Goal: Transaction & Acquisition: Purchase product/service

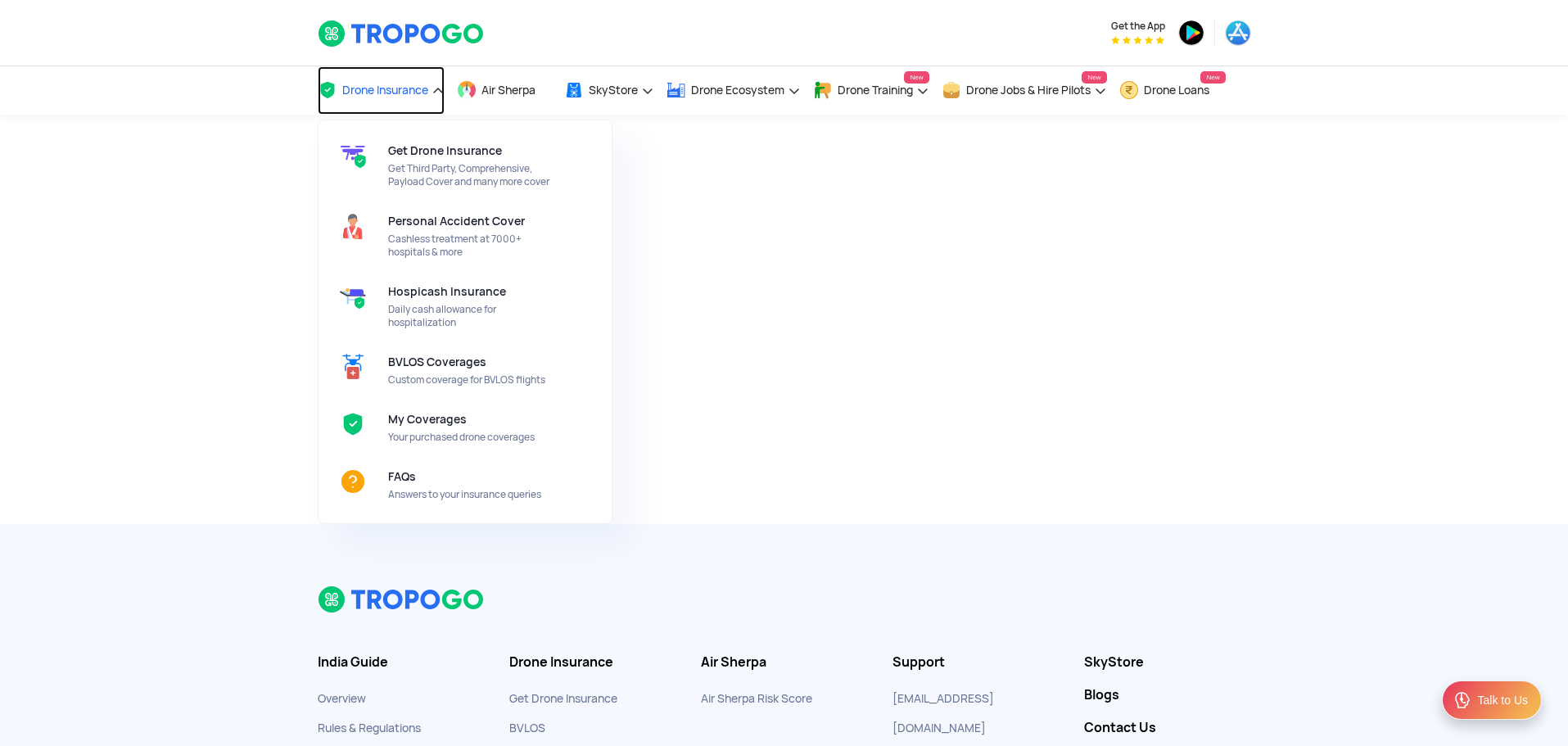
click at [418, 91] on span "Drone Insurance" at bounding box center [385, 90] width 86 height 13
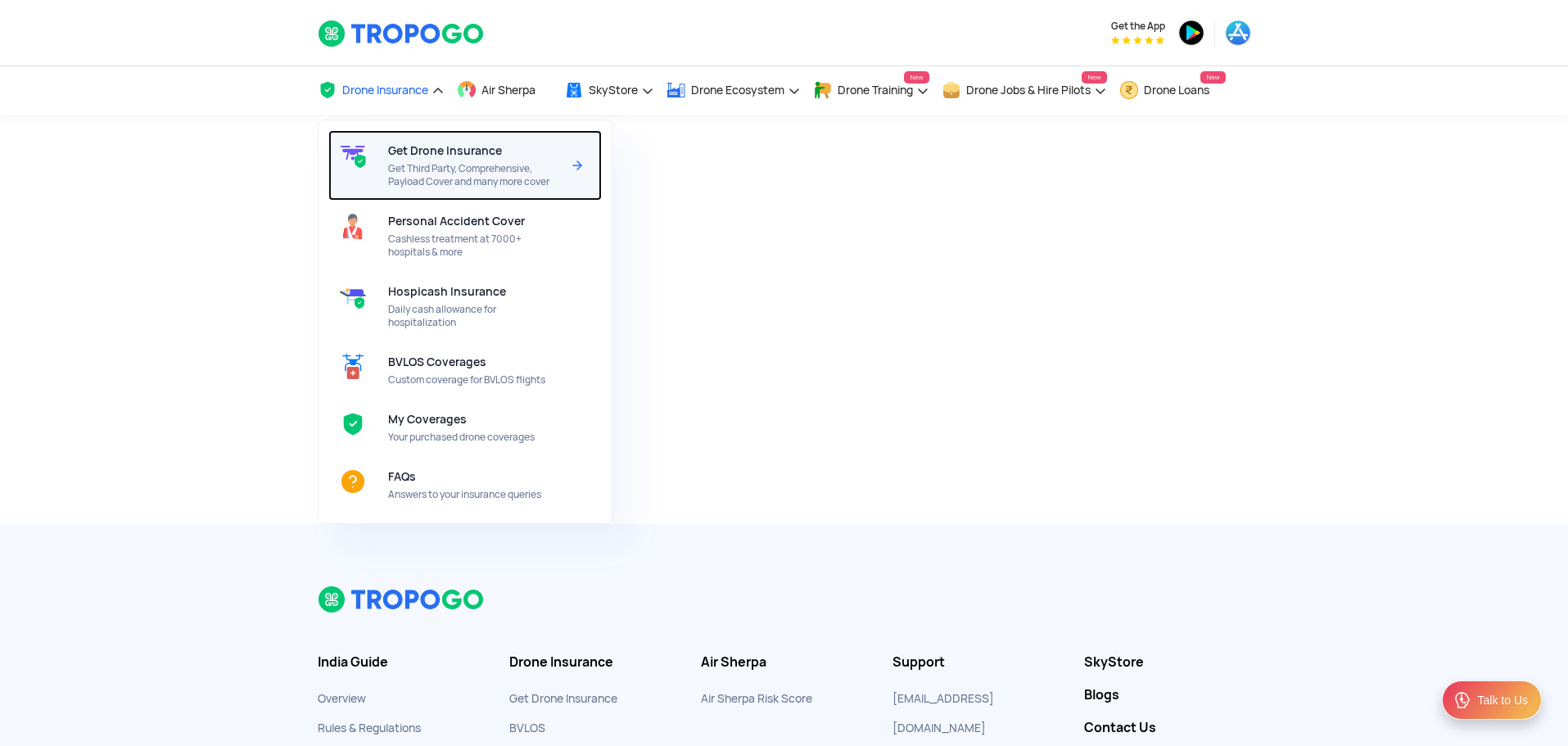
click at [455, 170] on span "Get Third Party, Comprehensive, Payload Cover and many more cover" at bounding box center [474, 175] width 173 height 26
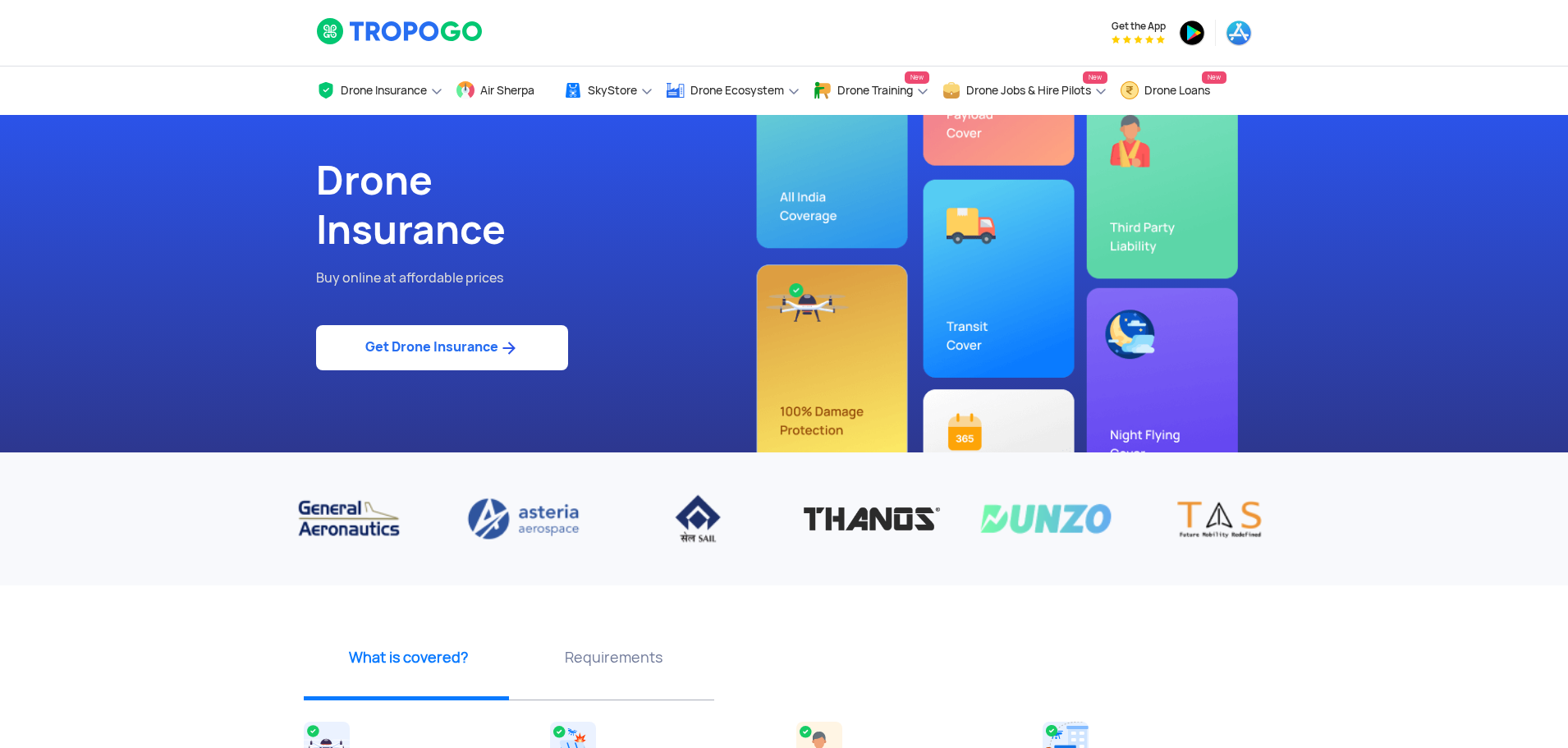
click at [506, 347] on img at bounding box center [508, 348] width 21 height 20
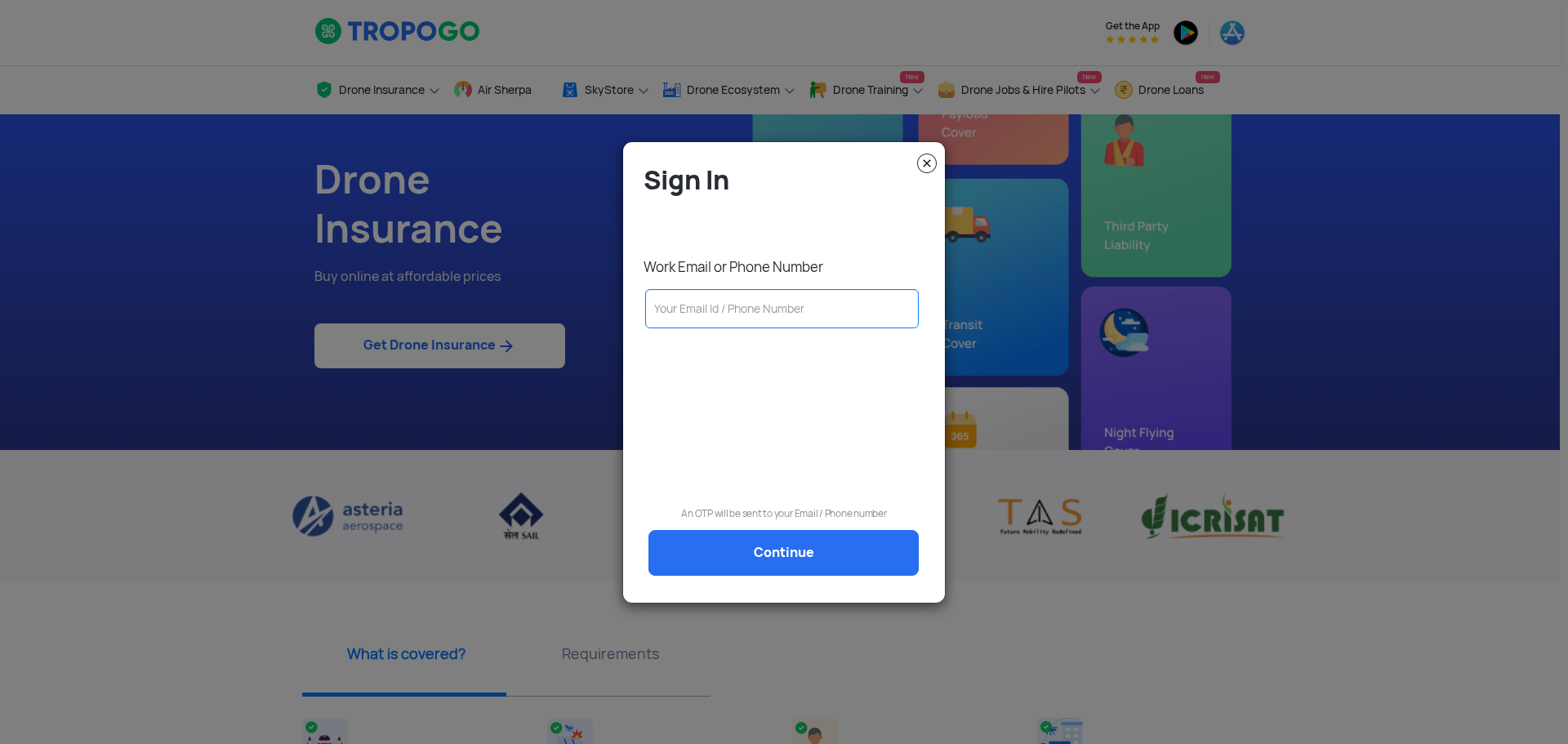
click at [725, 308] on input "text" at bounding box center [782, 308] width 274 height 39
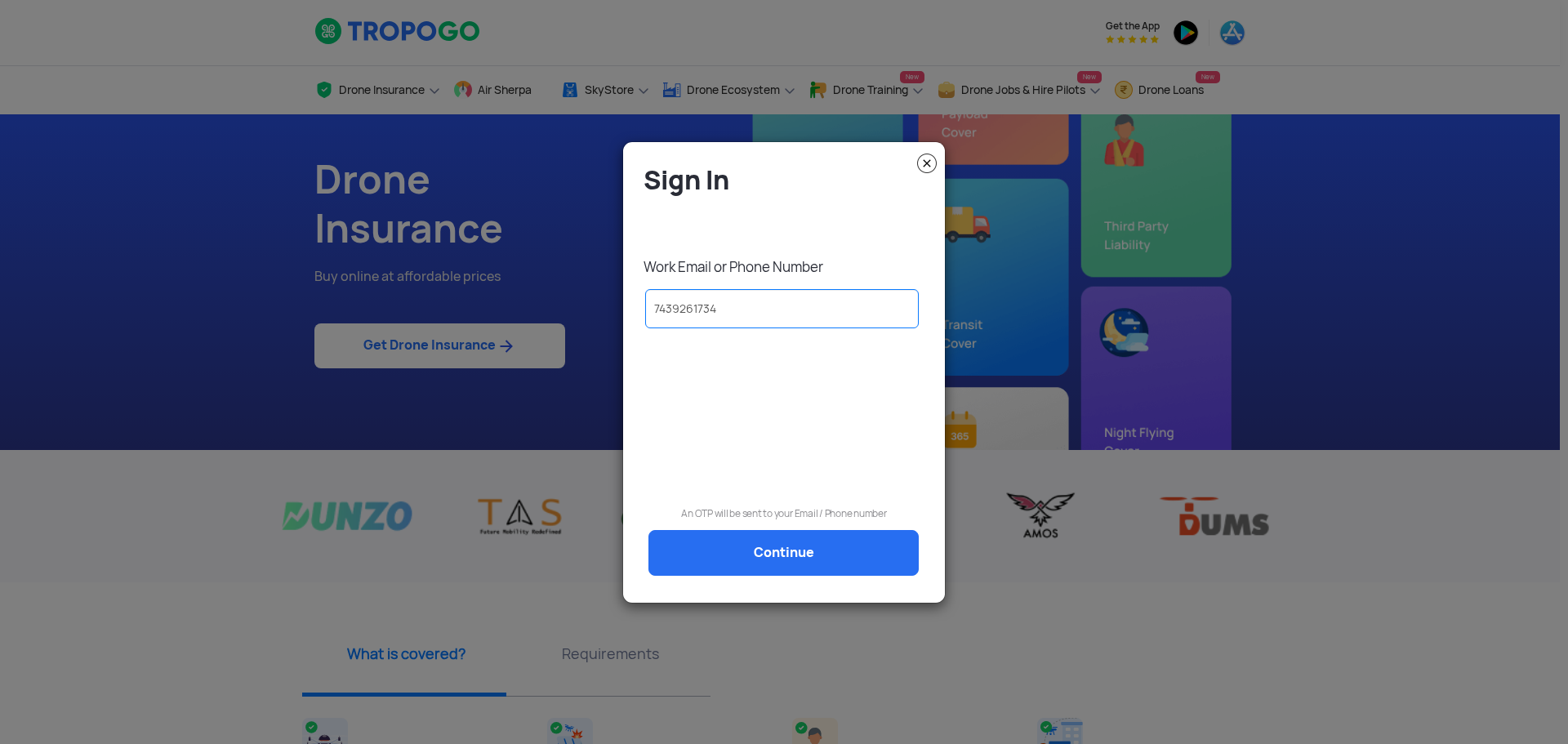
type input "7439261734"
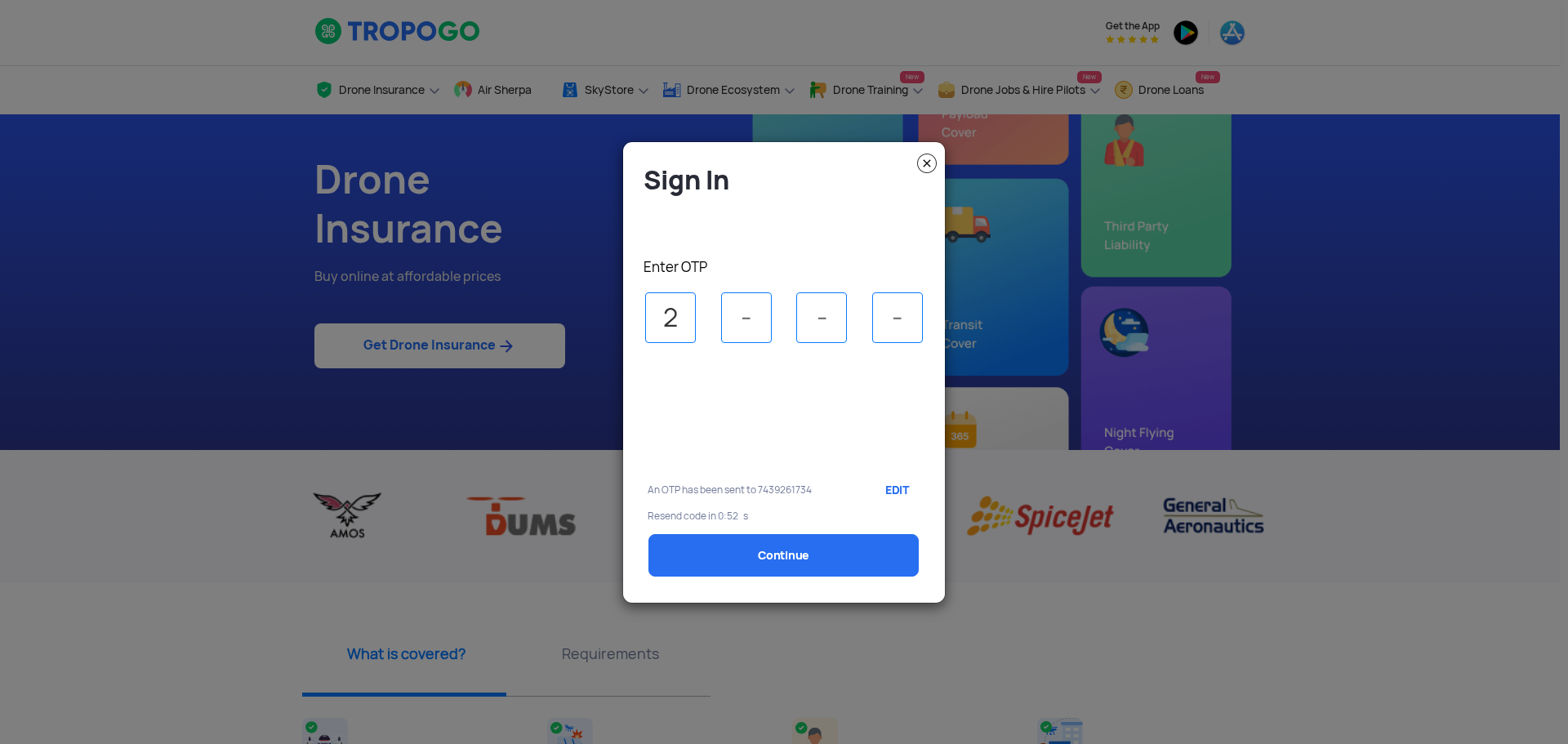
type input "2"
type input "5"
type input "1"
select select "1000000"
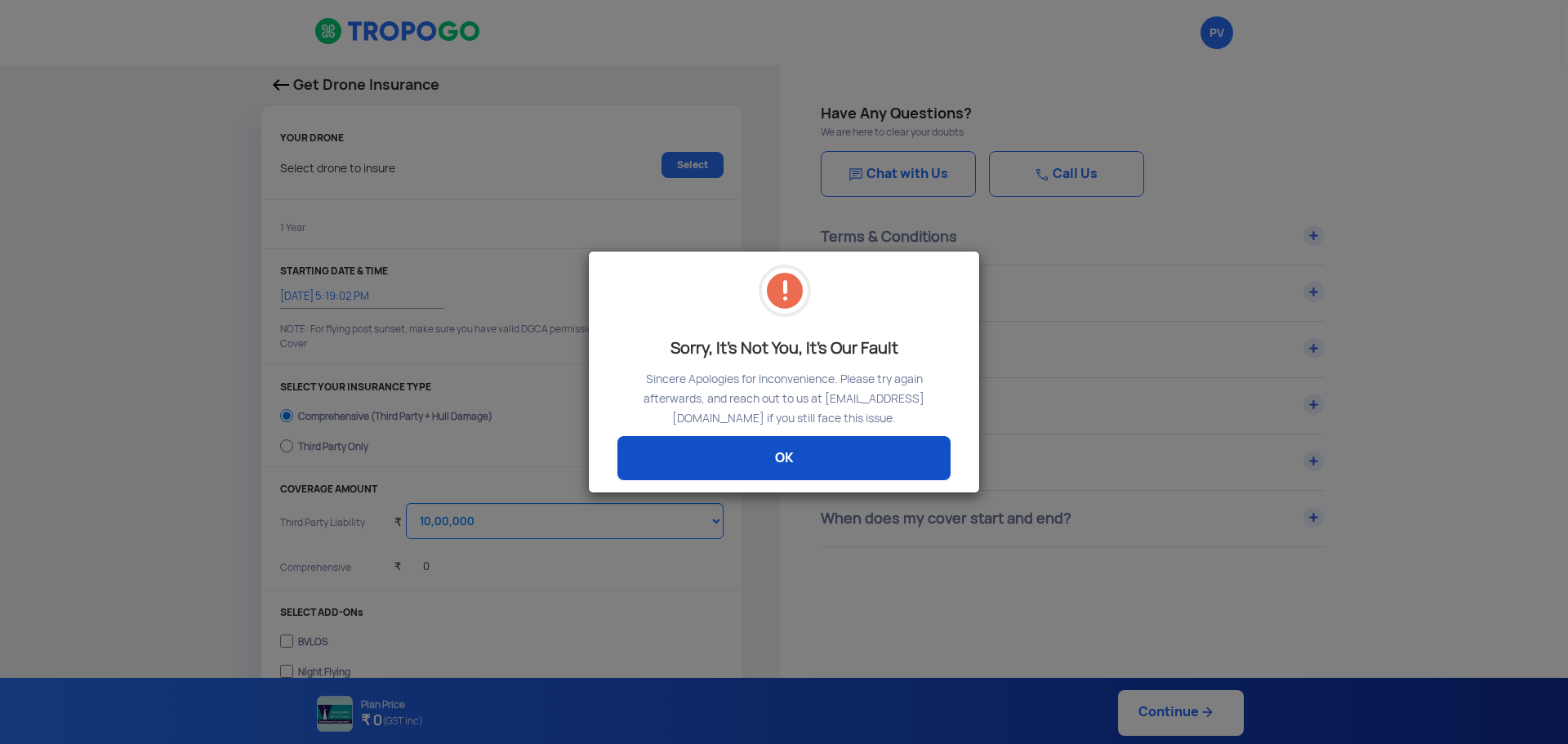
click at [728, 463] on link "OK" at bounding box center [784, 457] width 333 height 44
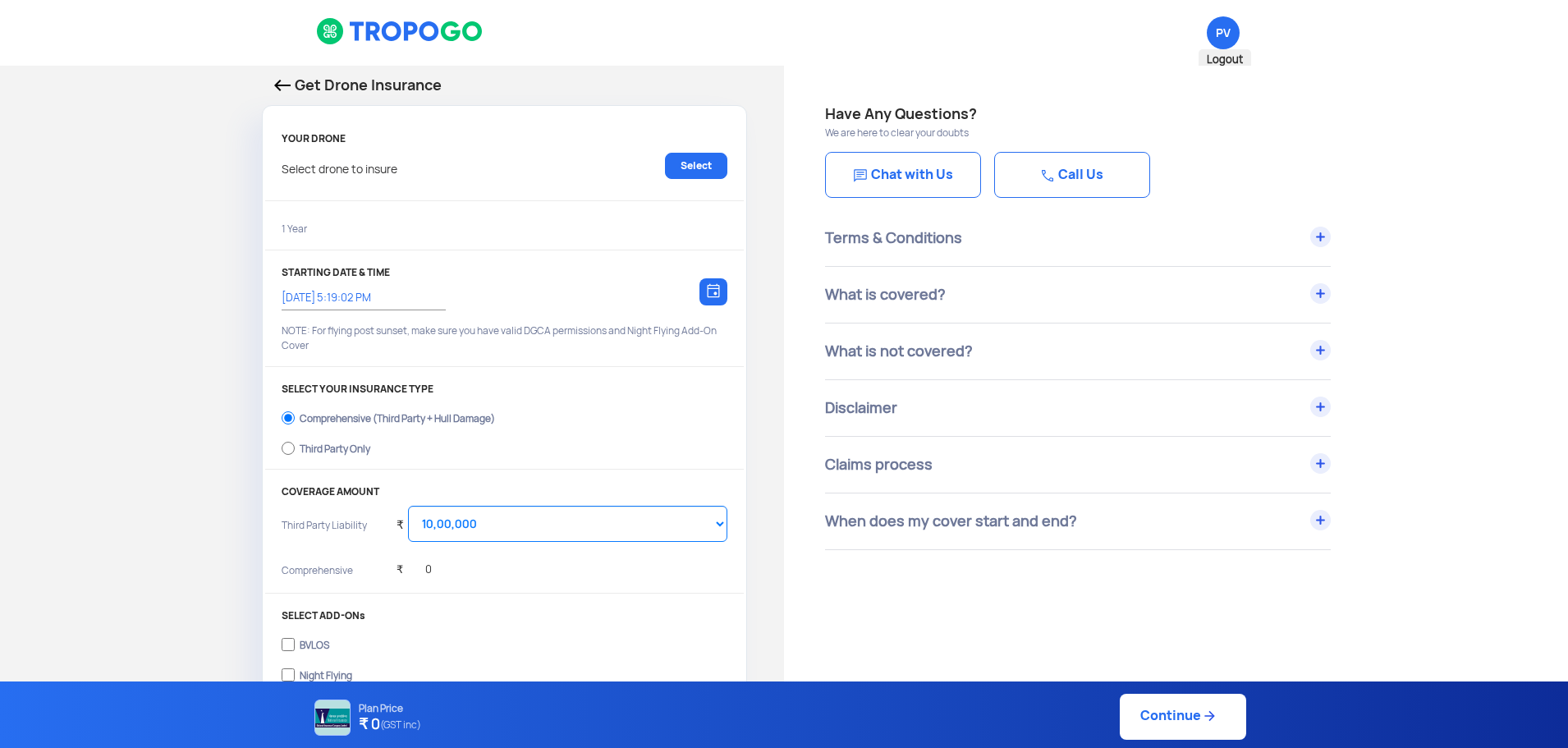
click at [1228, 35] on span "PV Logout" at bounding box center [1223, 33] width 33 height 33
click at [690, 157] on link "Select" at bounding box center [696, 165] width 63 height 26
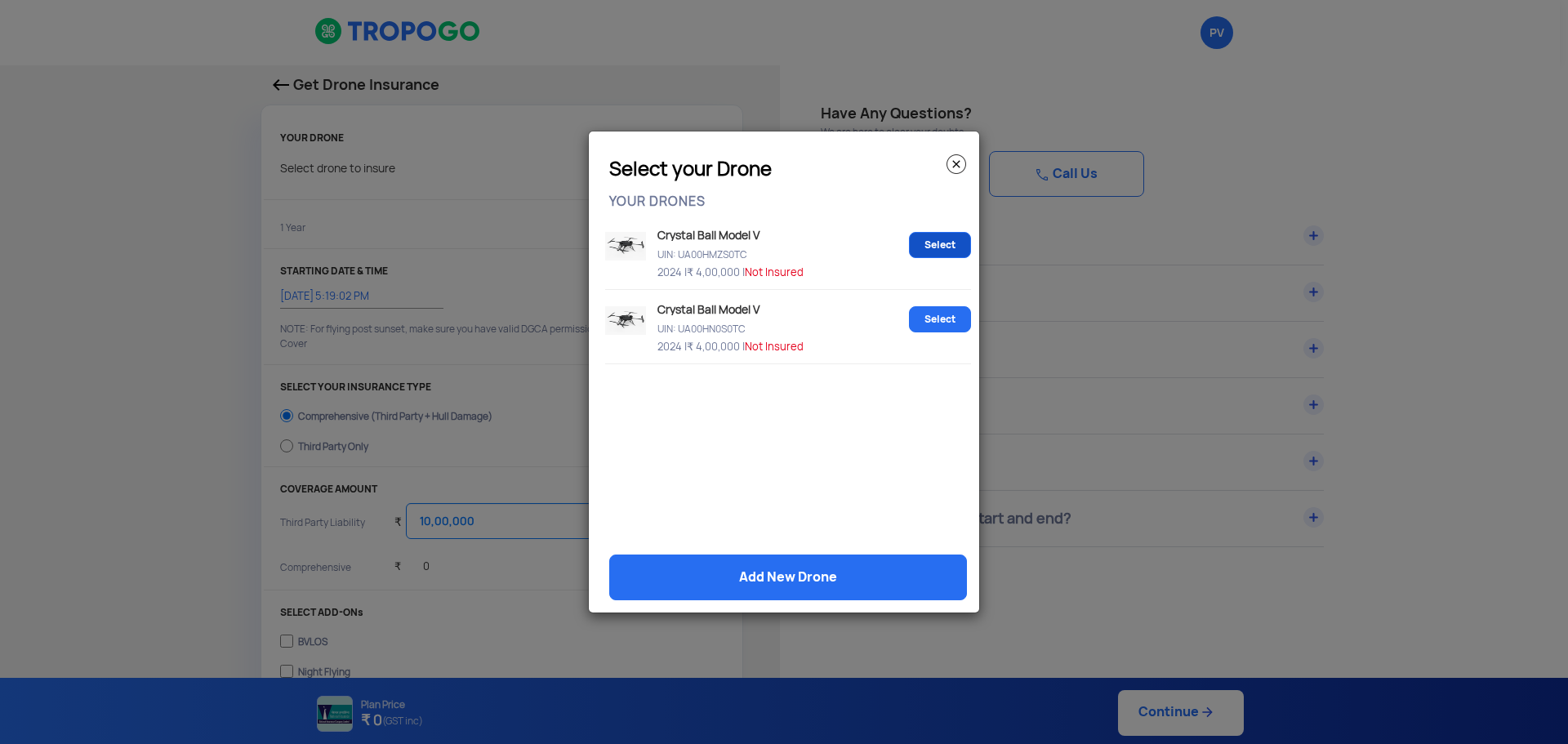
click at [935, 248] on link "Select" at bounding box center [940, 245] width 62 height 26
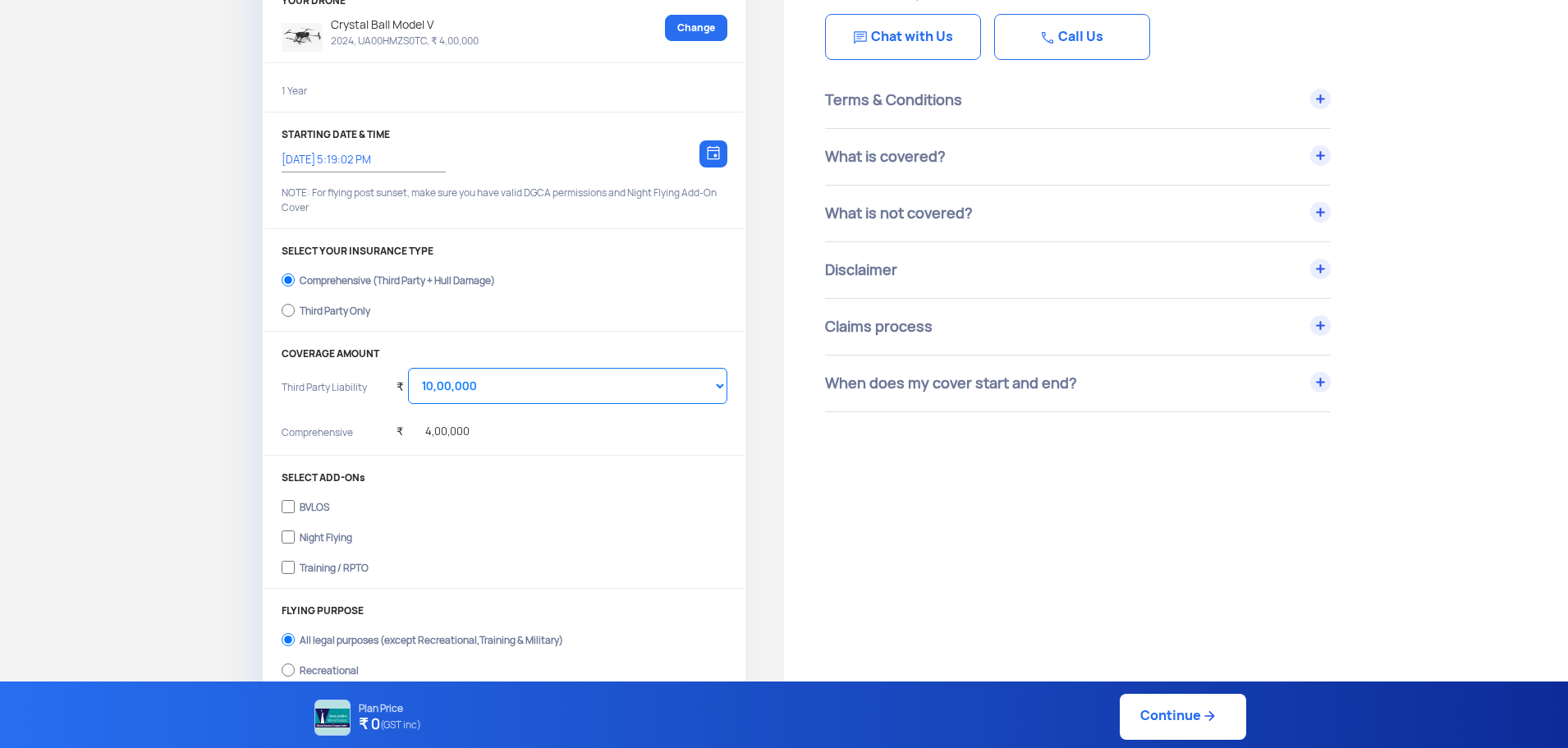
scroll to position [82, 0]
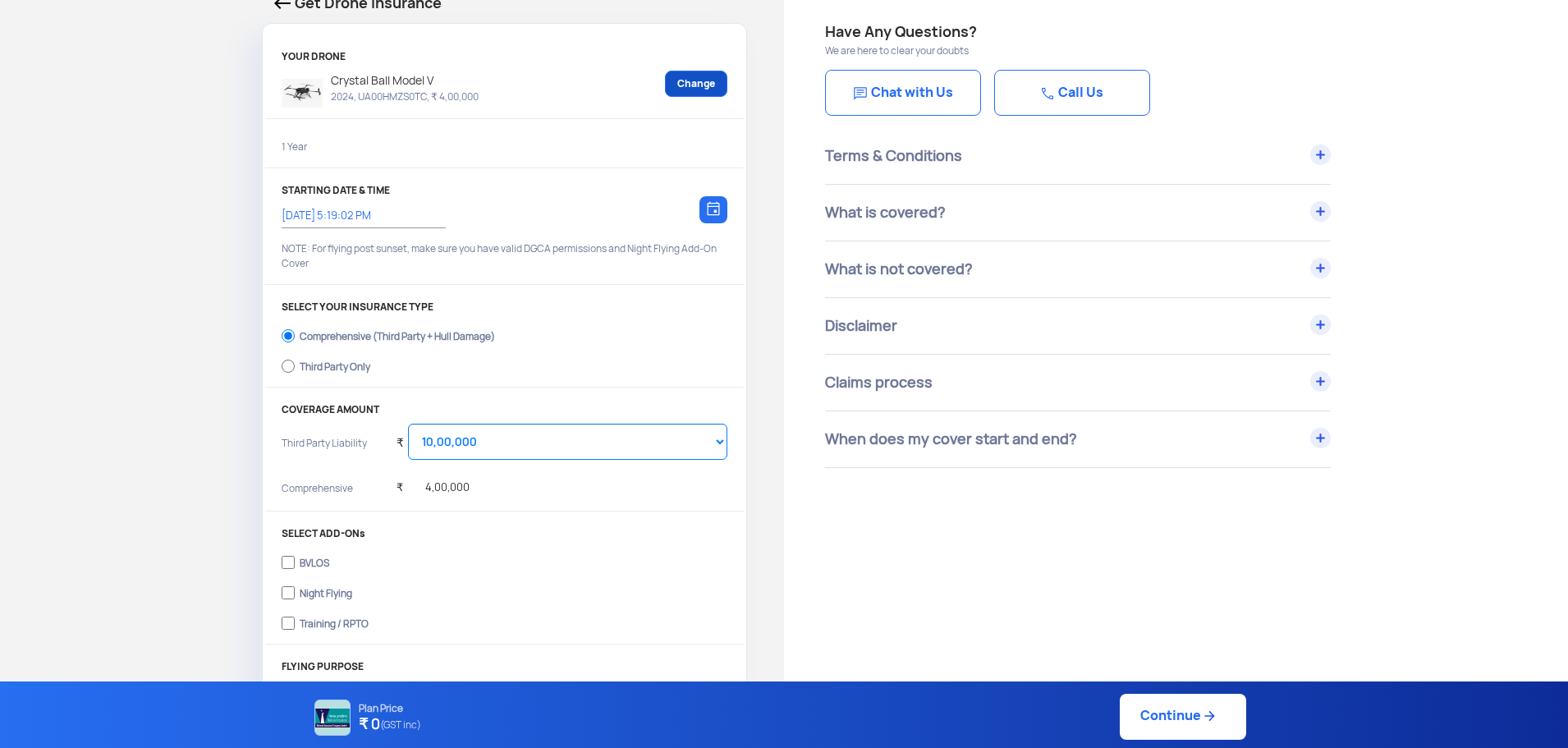
click at [716, 91] on link "Change" at bounding box center [696, 84] width 63 height 26
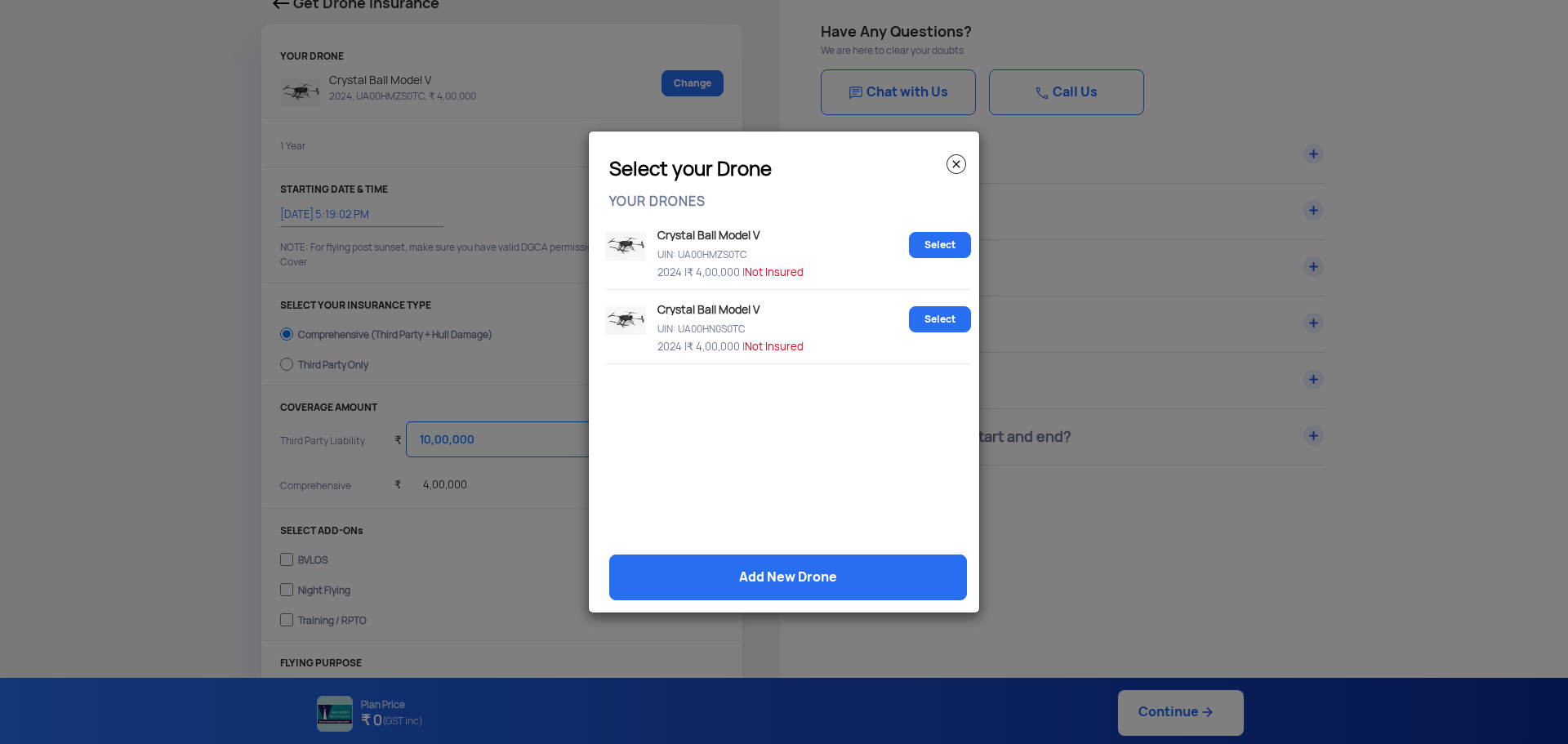
click at [1006, 421] on modal-container "Select your Drone YOUR DRONES Crystal Ball Model V UIN: UA00HMZS0TC 2024 | ₹ 4,…" at bounding box center [784, 372] width 1568 height 744
click at [1031, 488] on modal-container "Select your Drone YOUR DRONES Crystal Ball Model V UIN: UA00HMZS0TC 2024 | ₹ 4,…" at bounding box center [784, 372] width 1568 height 744
click at [953, 158] on img at bounding box center [956, 165] width 20 height 20
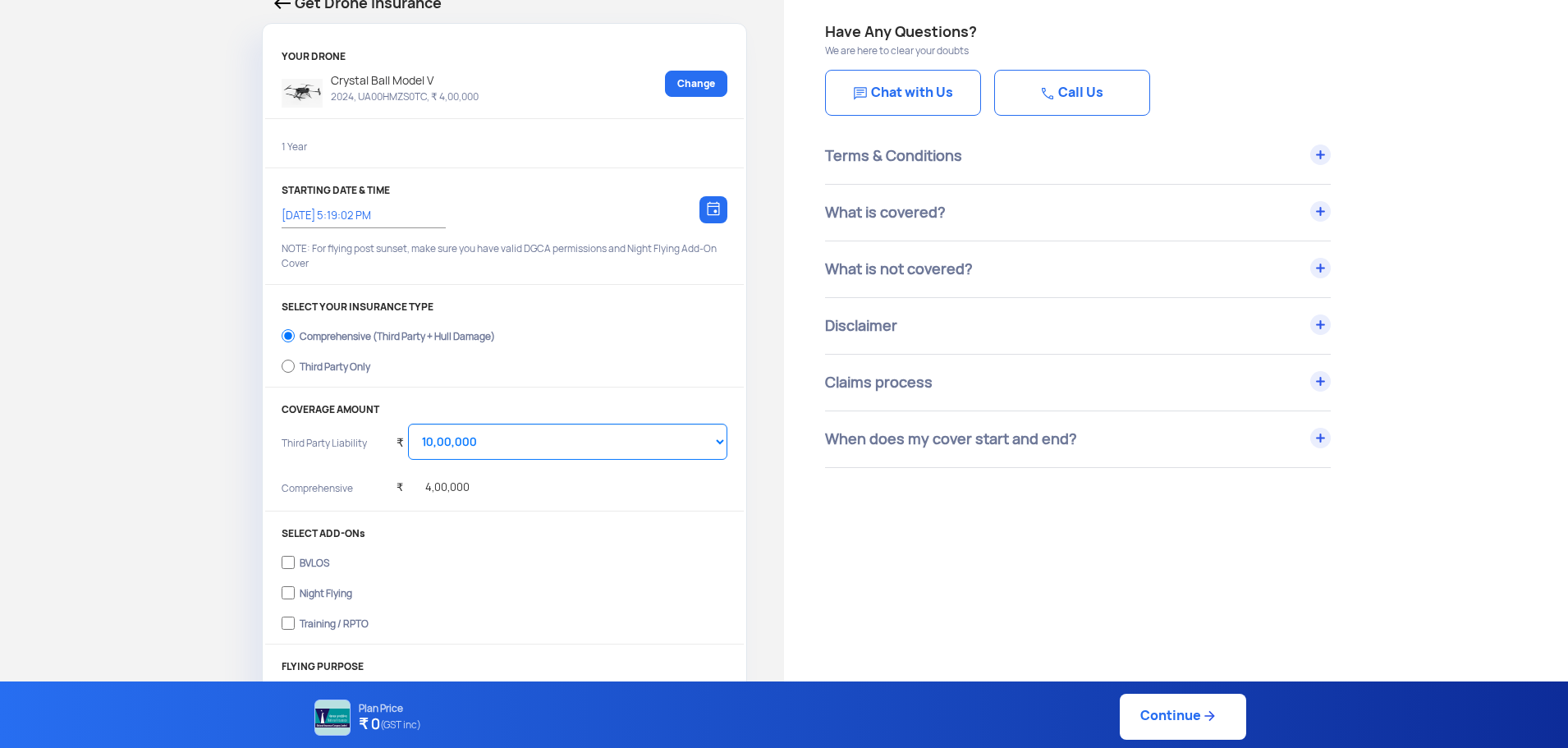
click at [719, 213] on div at bounding box center [713, 210] width 28 height 27
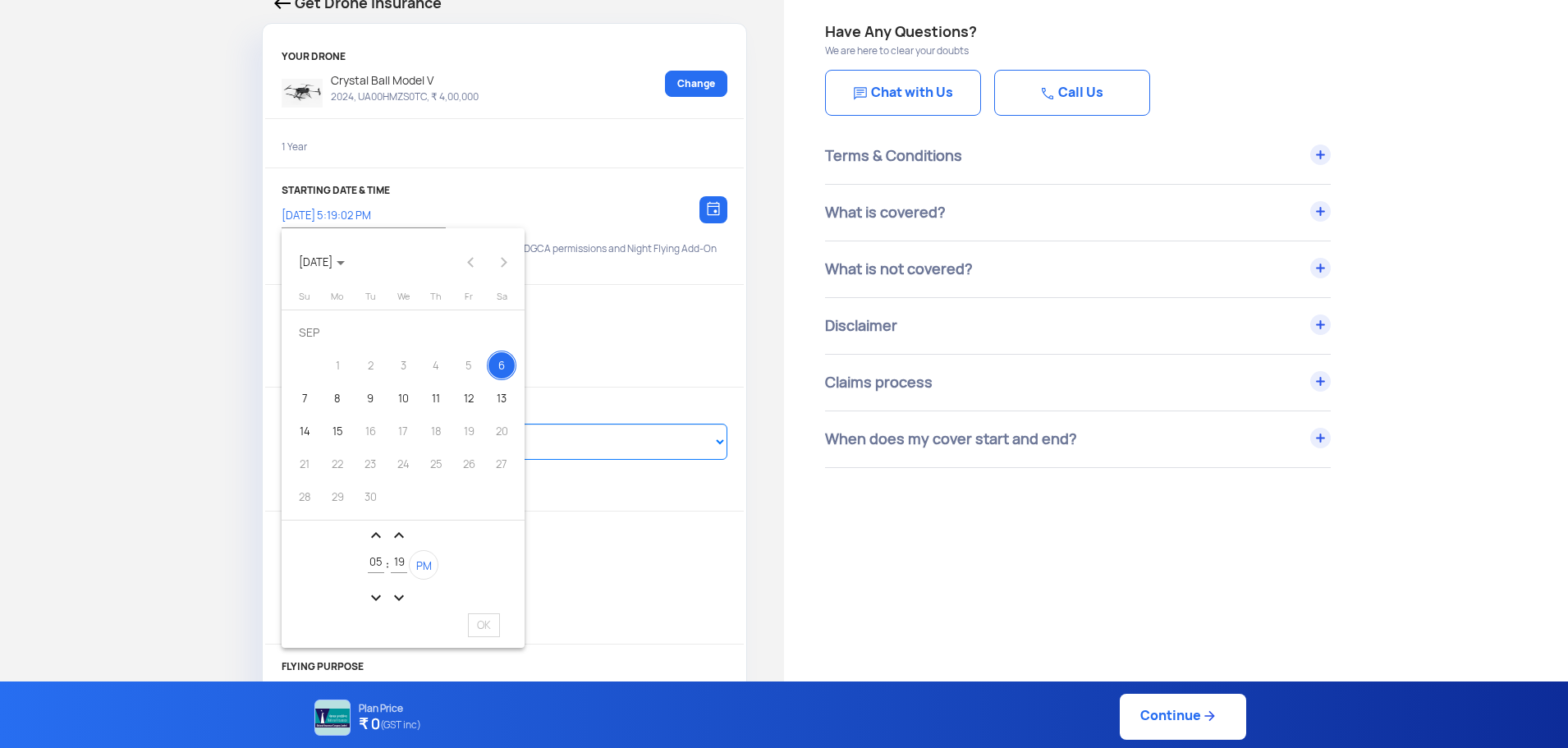
click at [719, 213] on div at bounding box center [784, 374] width 1568 height 748
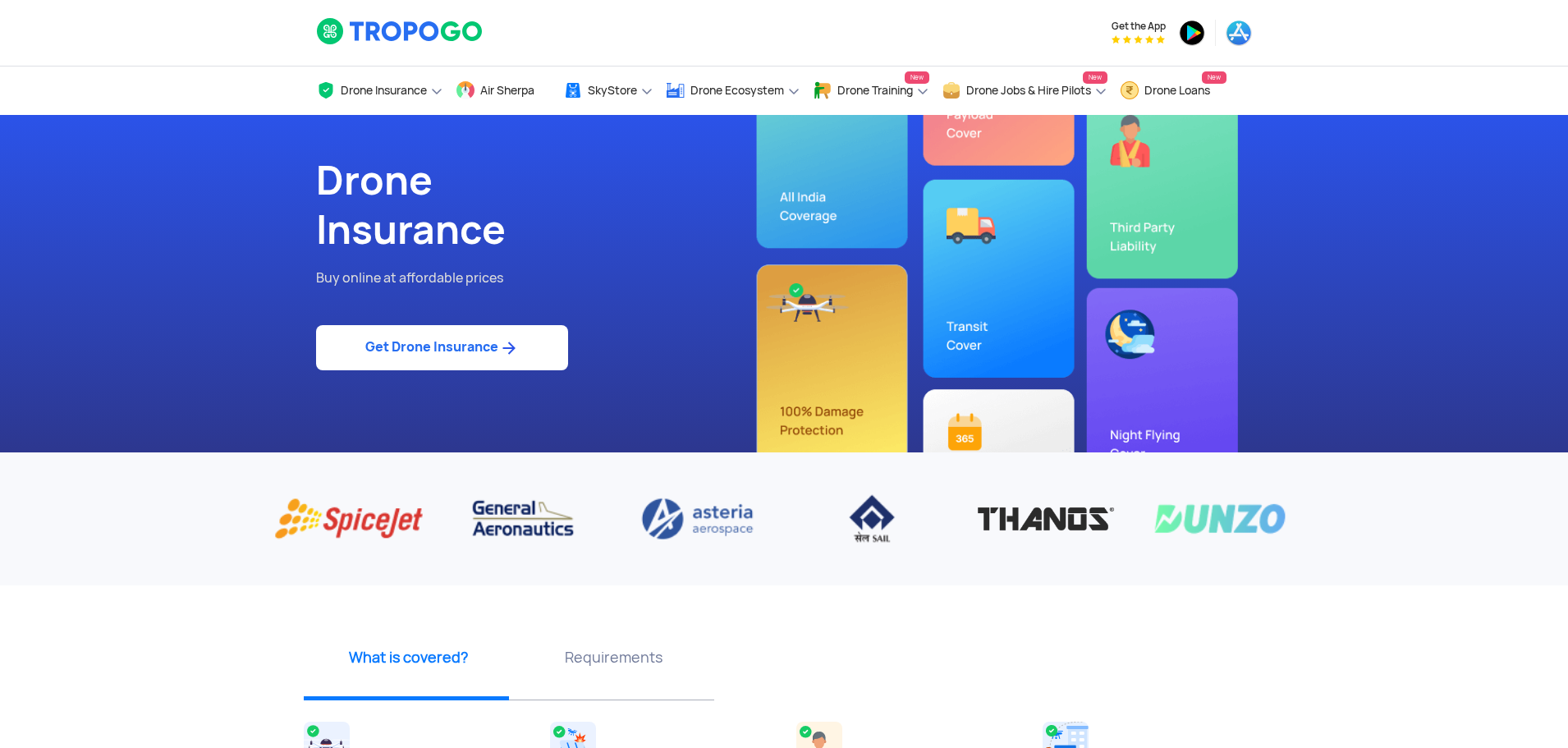
click at [480, 339] on link "Get Drone Insurance" at bounding box center [442, 348] width 252 height 45
select select "1000000"
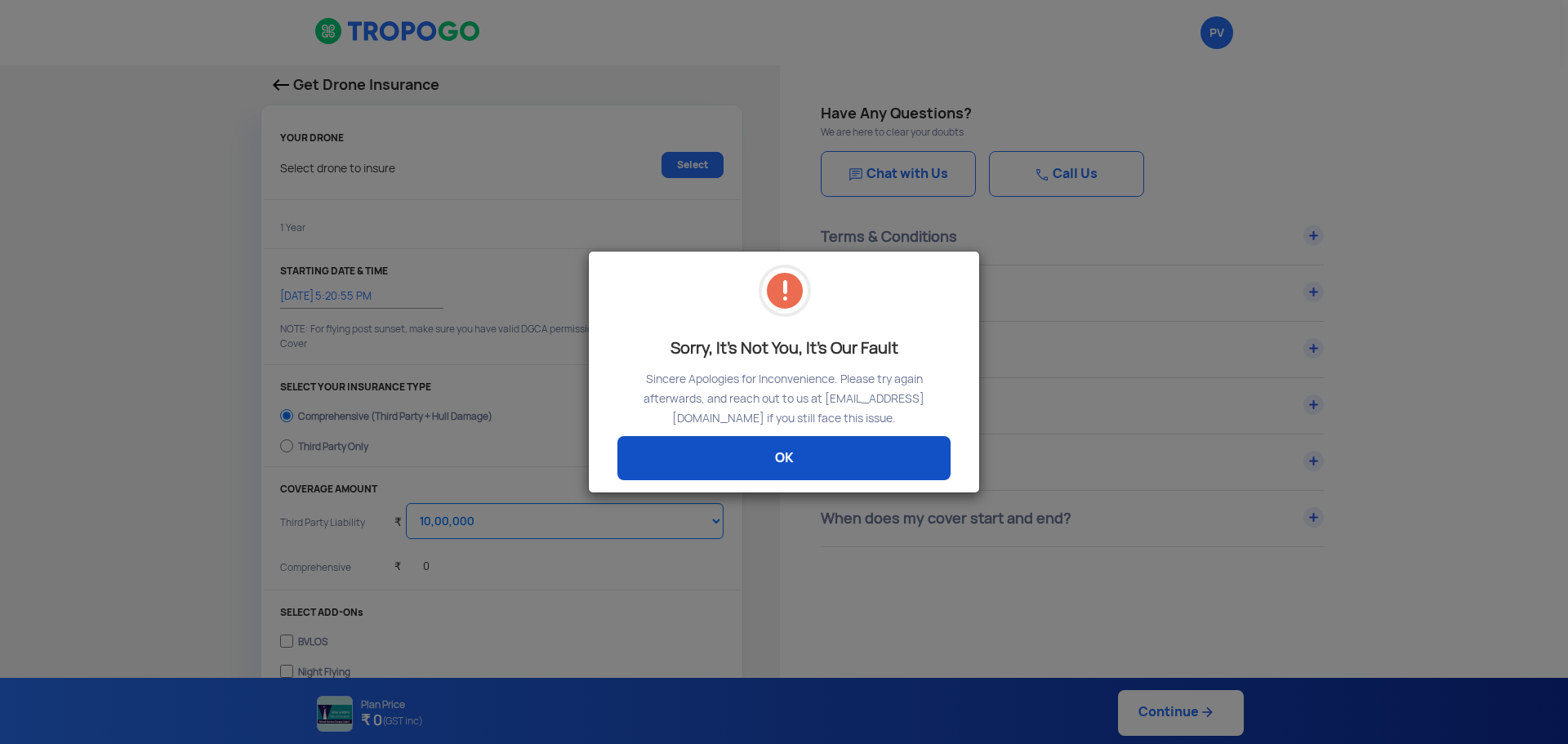
click at [806, 456] on link "OK" at bounding box center [784, 457] width 333 height 44
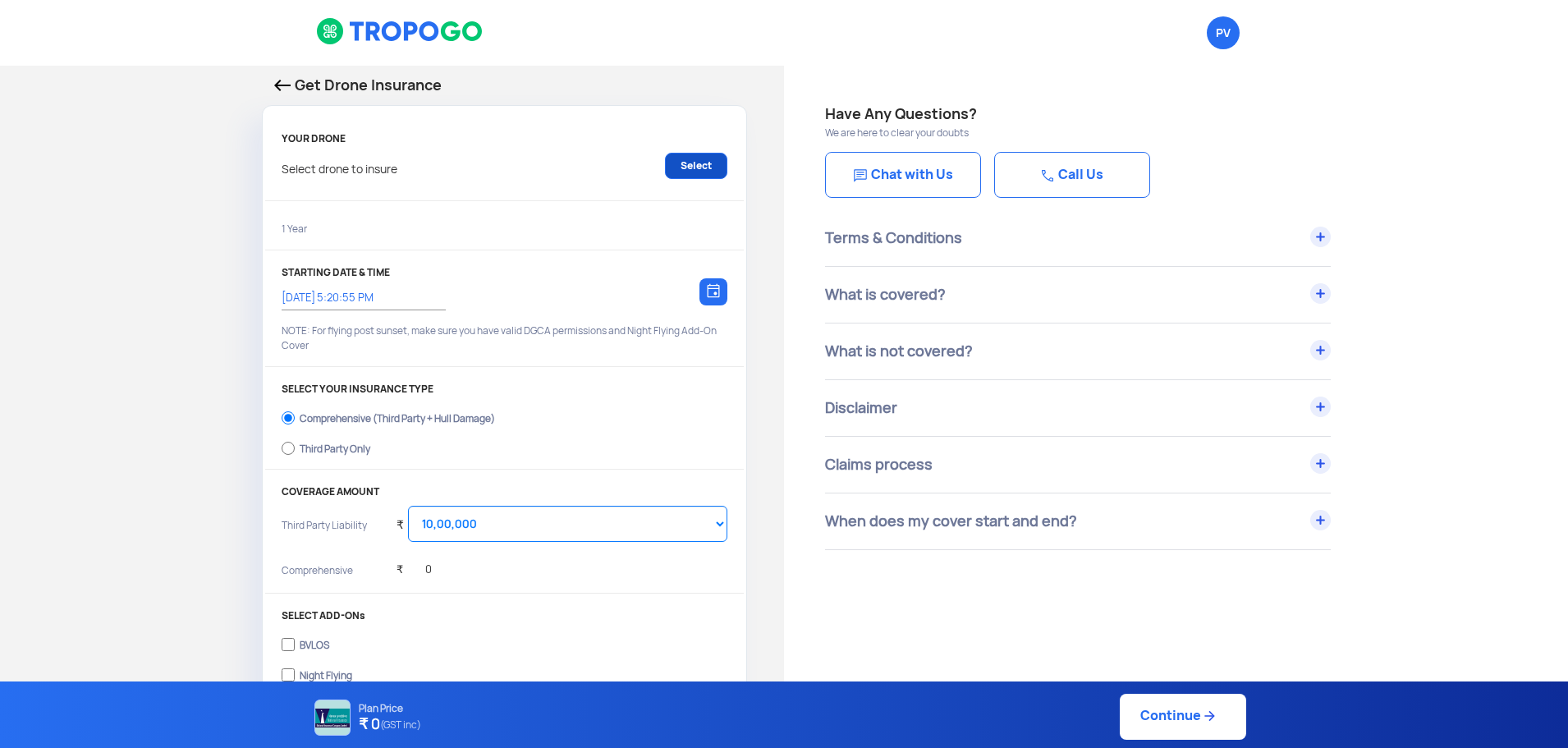
click at [690, 165] on link "Select" at bounding box center [696, 165] width 63 height 26
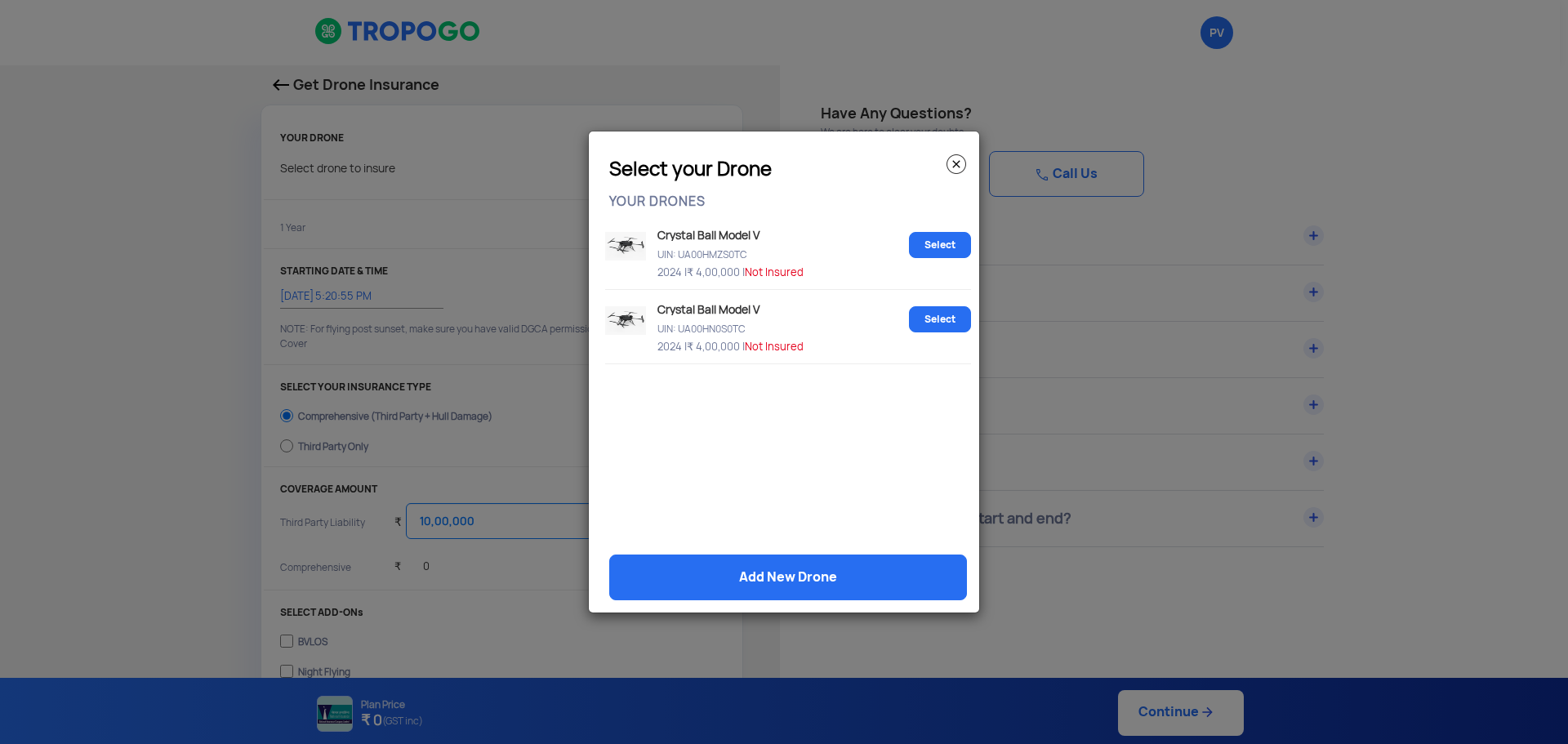
click at [961, 167] on img at bounding box center [956, 165] width 20 height 20
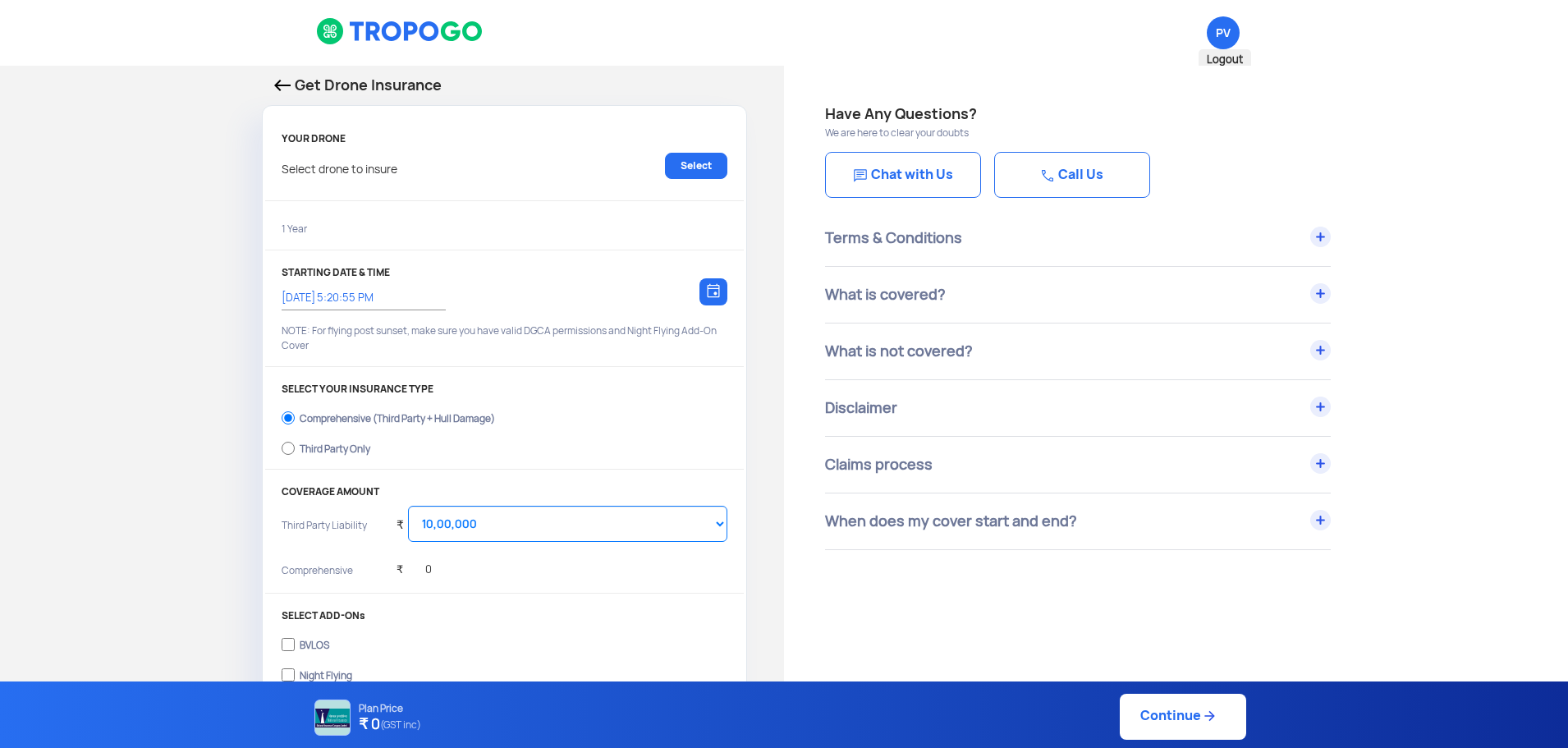
click at [1215, 33] on span "PV Logout" at bounding box center [1223, 33] width 33 height 33
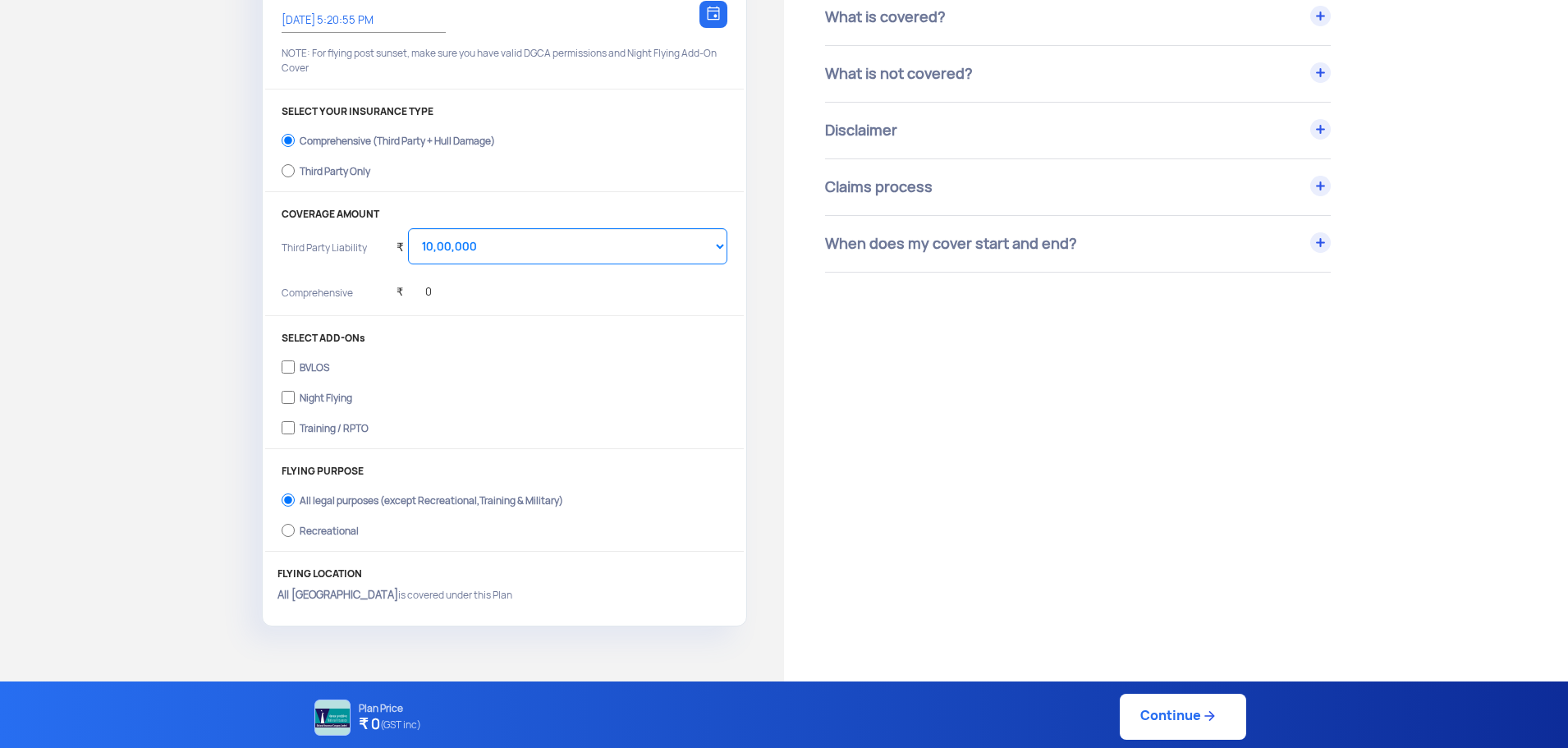
scroll to position [411, 0]
